Goal: Use online tool/utility: Use online tool/utility

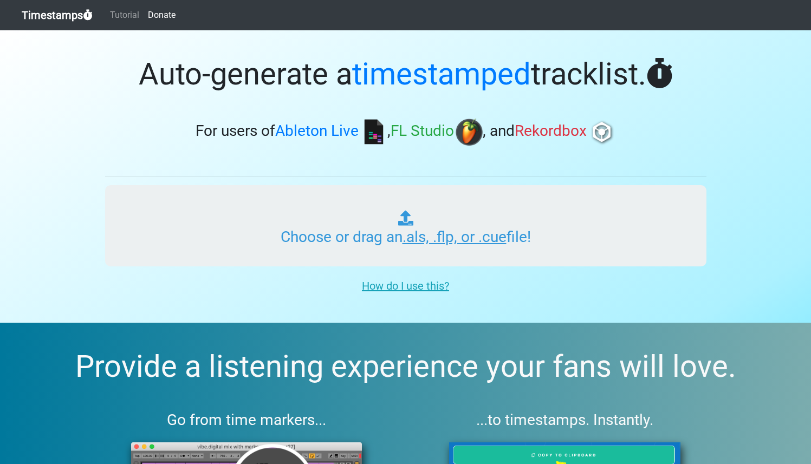
click at [433, 224] on input "Choose or drag an .als, .flp, or .cue file!" at bounding box center [405, 225] width 601 height 81
type input "C:\fakepath\01 Cocktail Bolly-Punjabi Hip Hop Mix.cue"
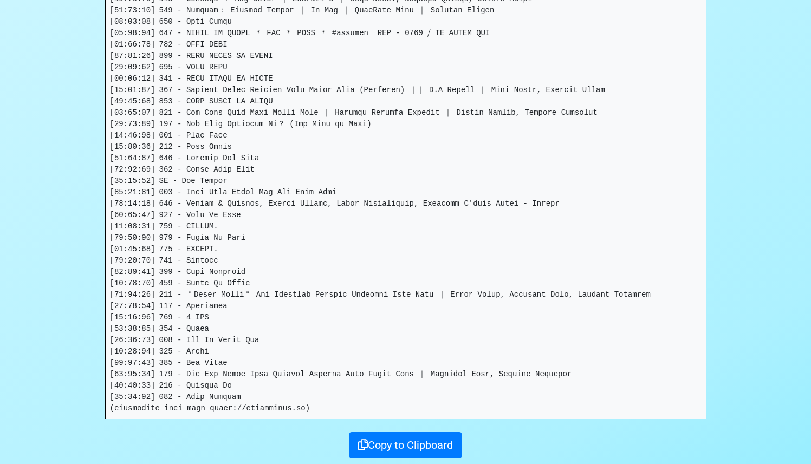
scroll to position [1514, 0]
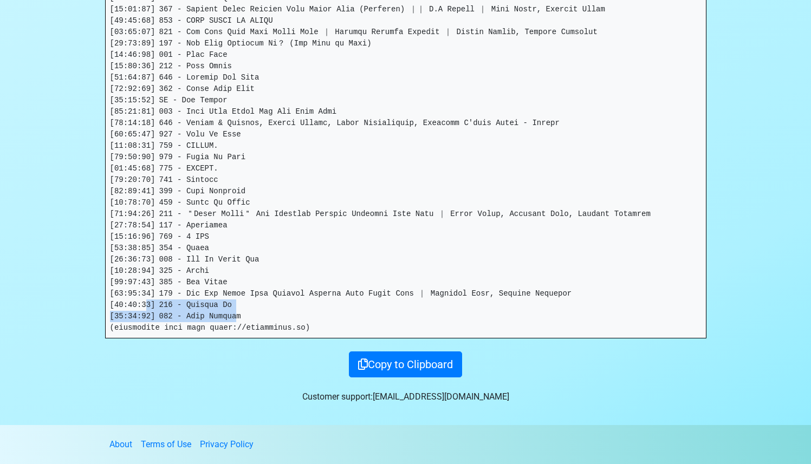
drag, startPoint x: 239, startPoint y: 321, endPoint x: 146, endPoint y: 310, distance: 93.9
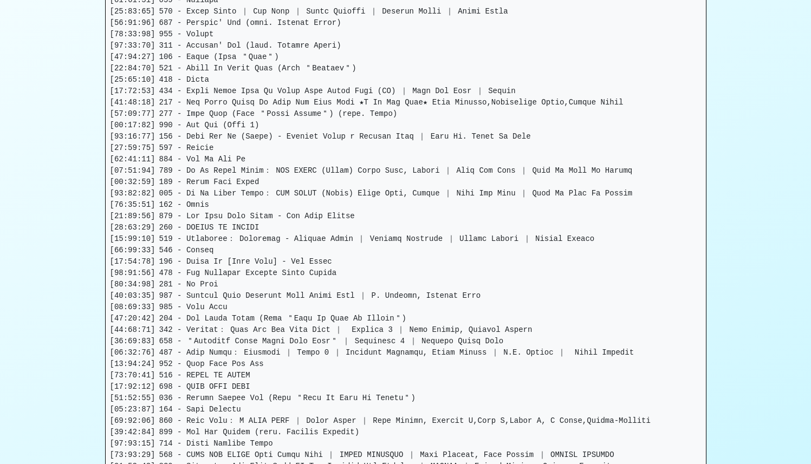
scroll to position [354, 0]
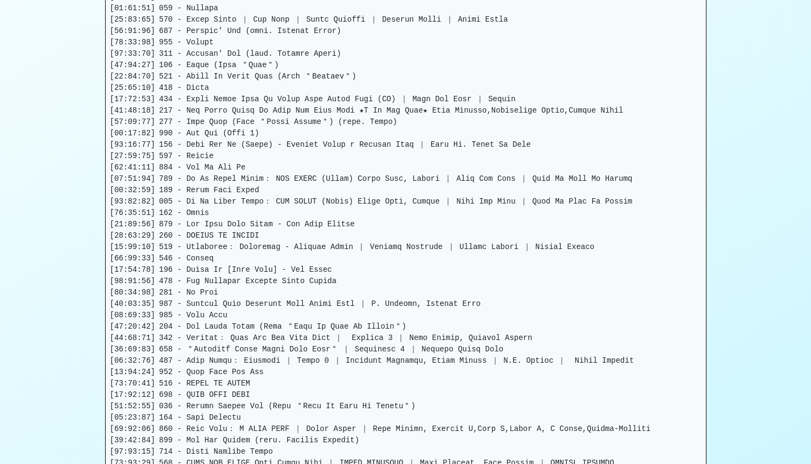
drag, startPoint x: 132, startPoint y: 294, endPoint x: 146, endPoint y: 293, distance: 14.1
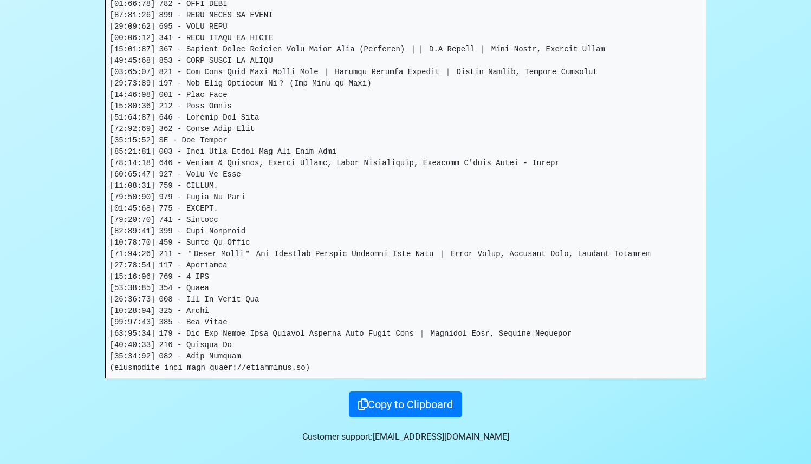
scroll to position [1514, 0]
